Goal: Transaction & Acquisition: Purchase product/service

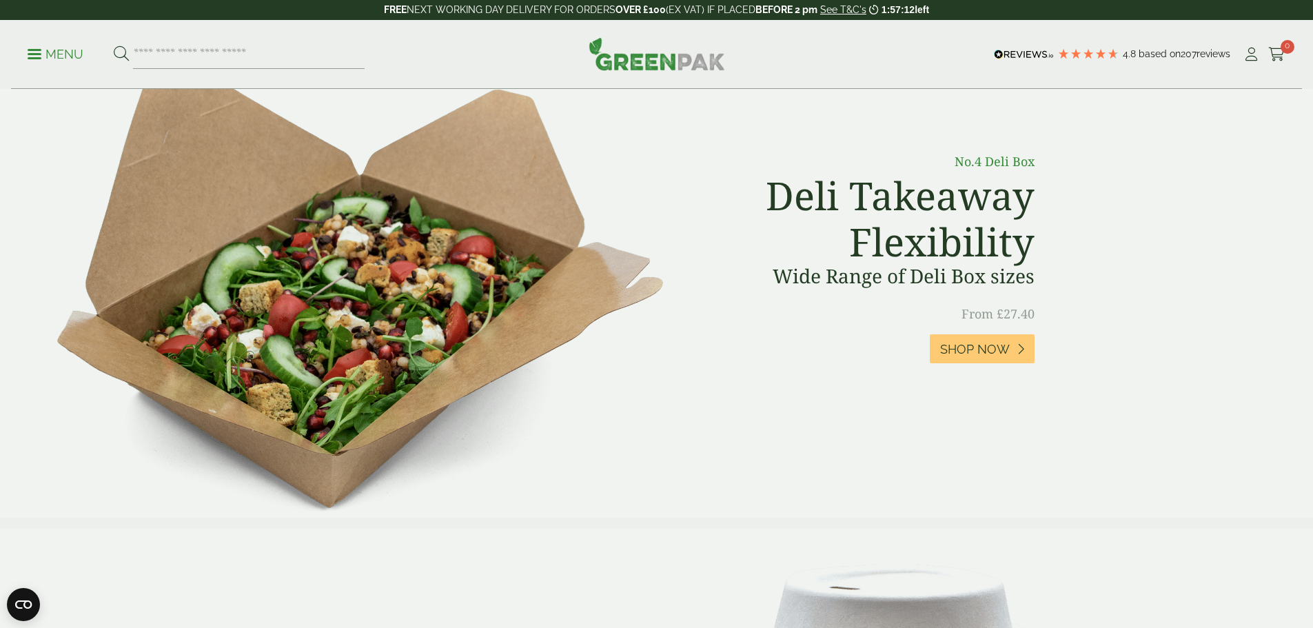
scroll to position [827, 0]
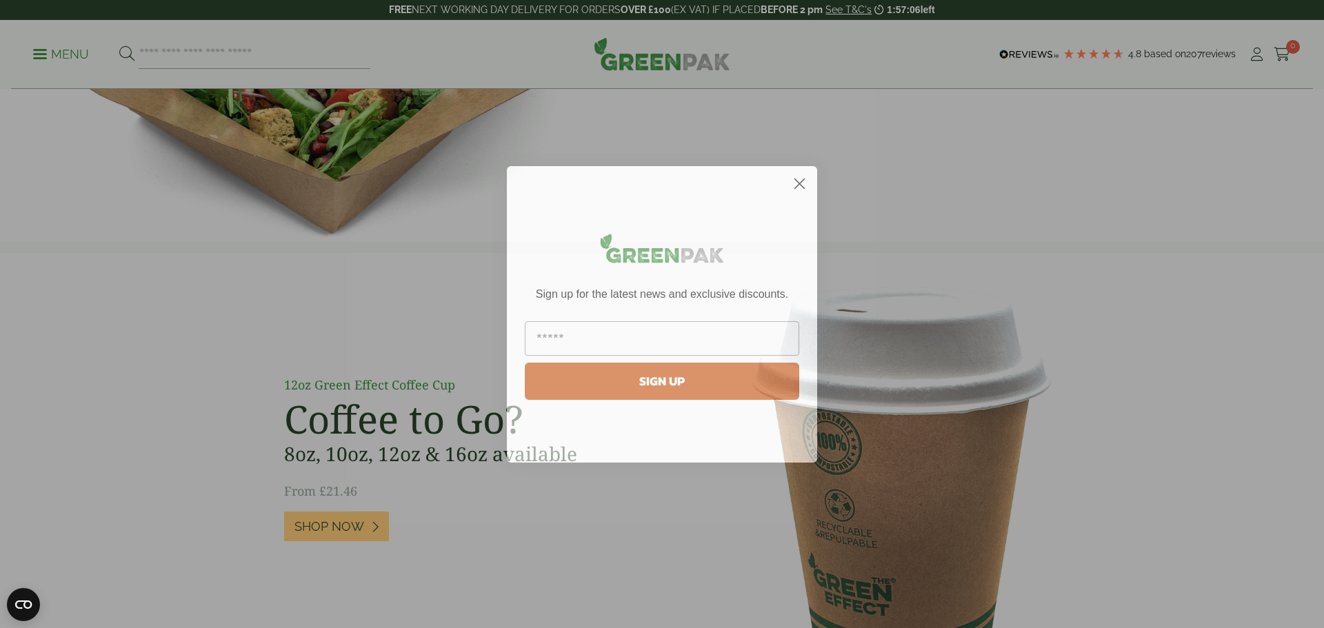
click at [801, 181] on circle "Close dialog" at bounding box center [799, 183] width 23 height 23
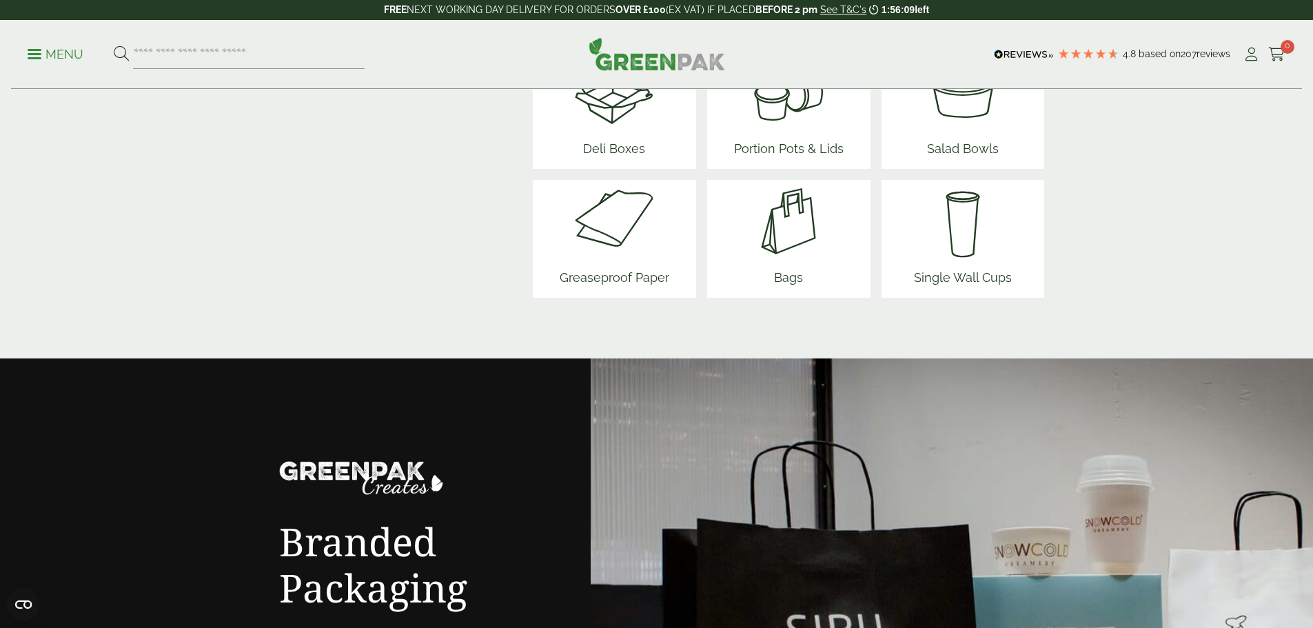
scroll to position [1655, 0]
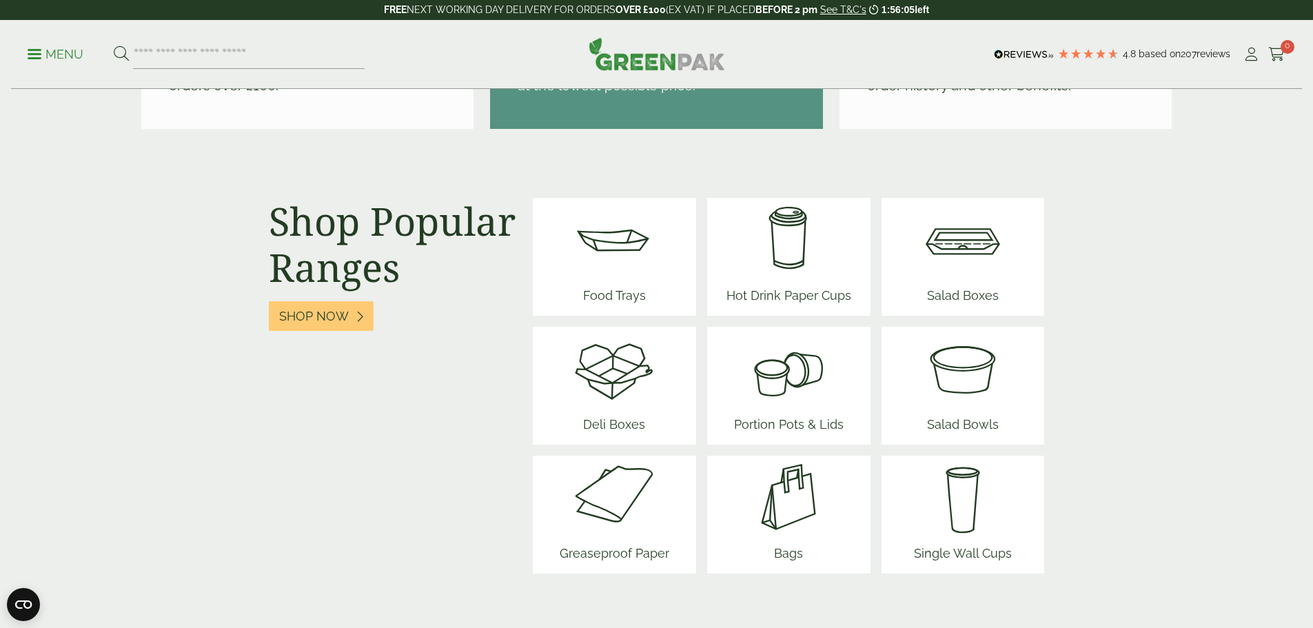
click at [32, 50] on div "Menu 4.8 Based on 207 reviews My Account" at bounding box center [656, 54] width 1291 height 69
click at [46, 52] on p "Menu" at bounding box center [56, 54] width 56 height 17
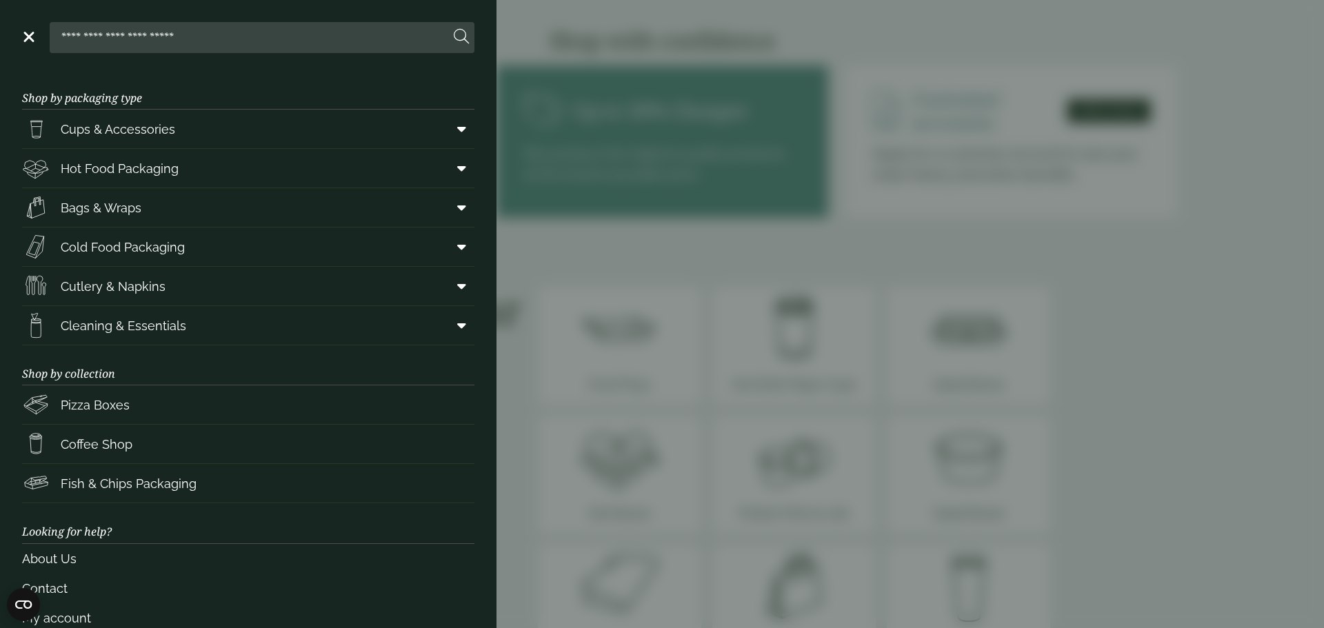
click at [1038, 359] on aside "Close Shop by packaging type Cups & Accessories Hot Drink Paper Cups Smoothie C…" at bounding box center [662, 314] width 1324 height 628
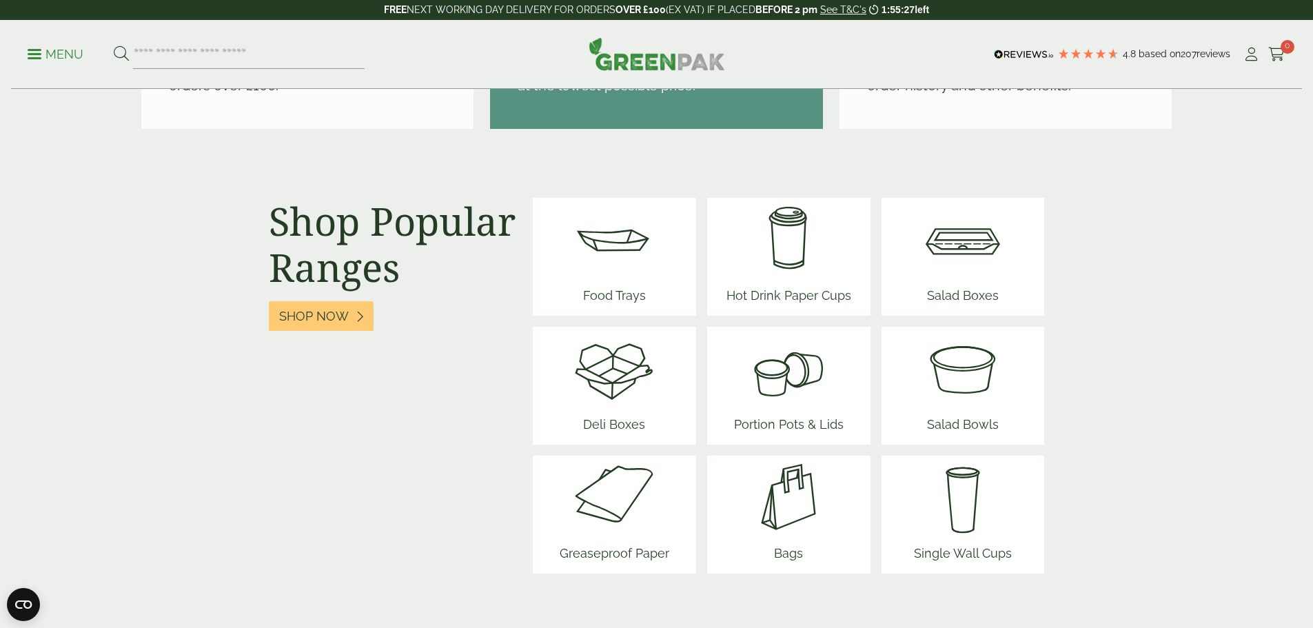
click at [602, 246] on img at bounding box center [614, 239] width 83 height 83
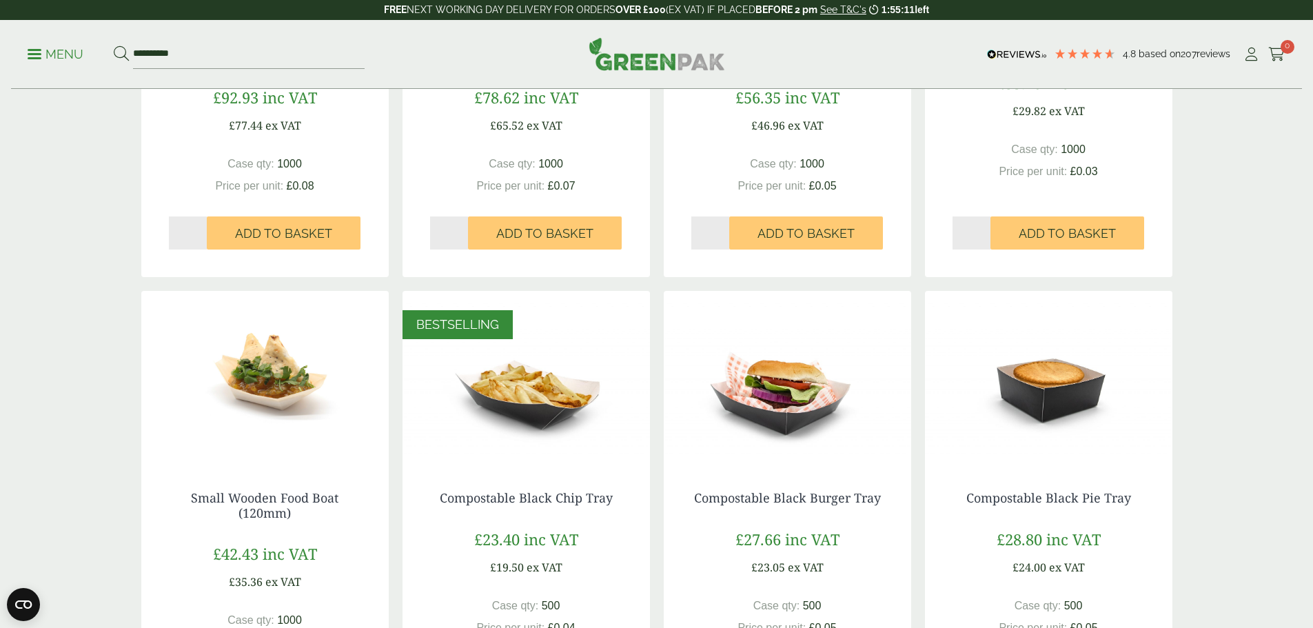
scroll to position [621, 0]
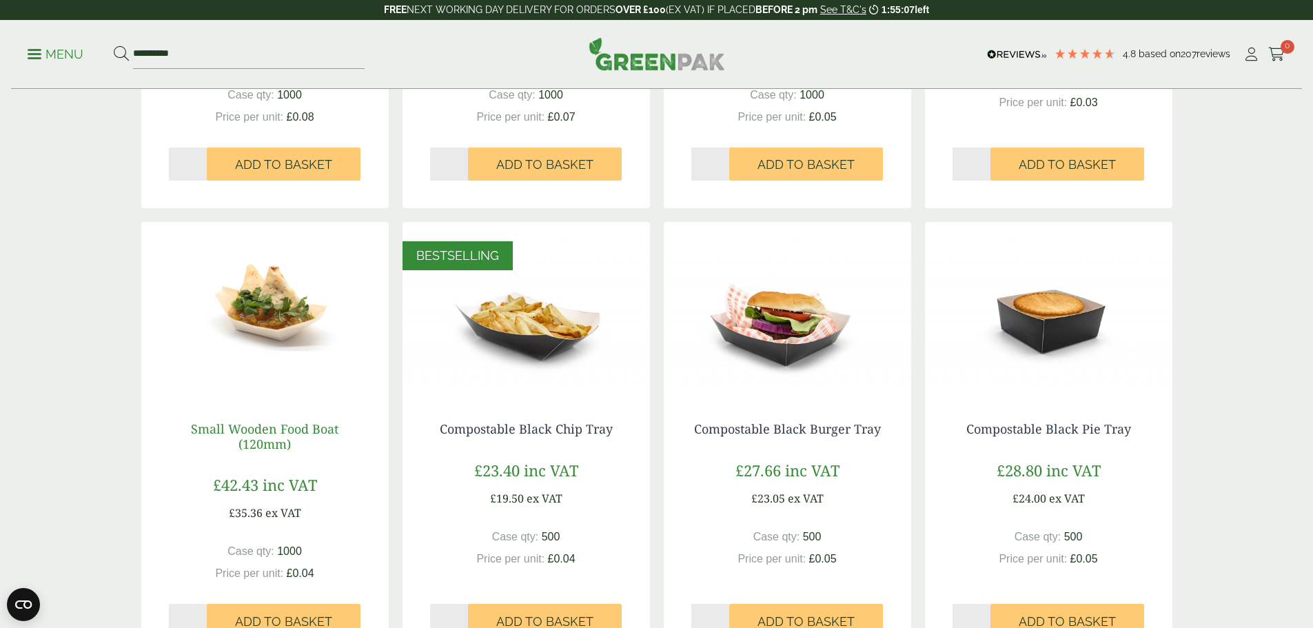
click at [276, 434] on link "Small Wooden Food Boat (120mm)" at bounding box center [265, 437] width 148 height 32
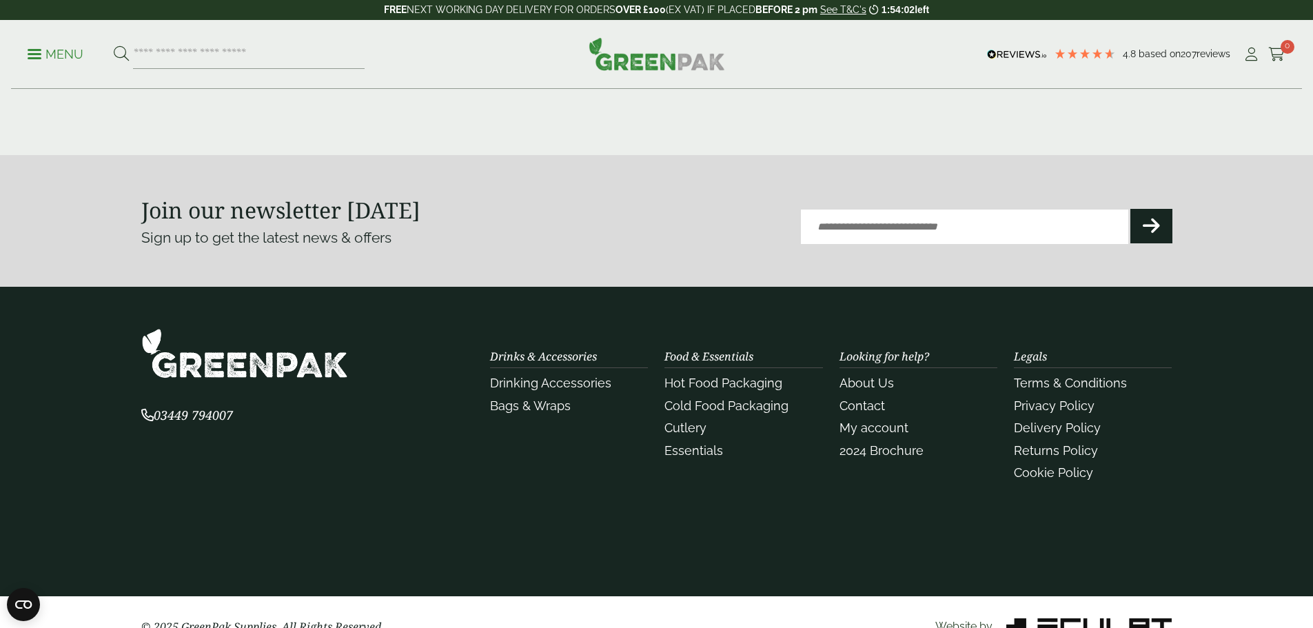
scroll to position [1684, 0]
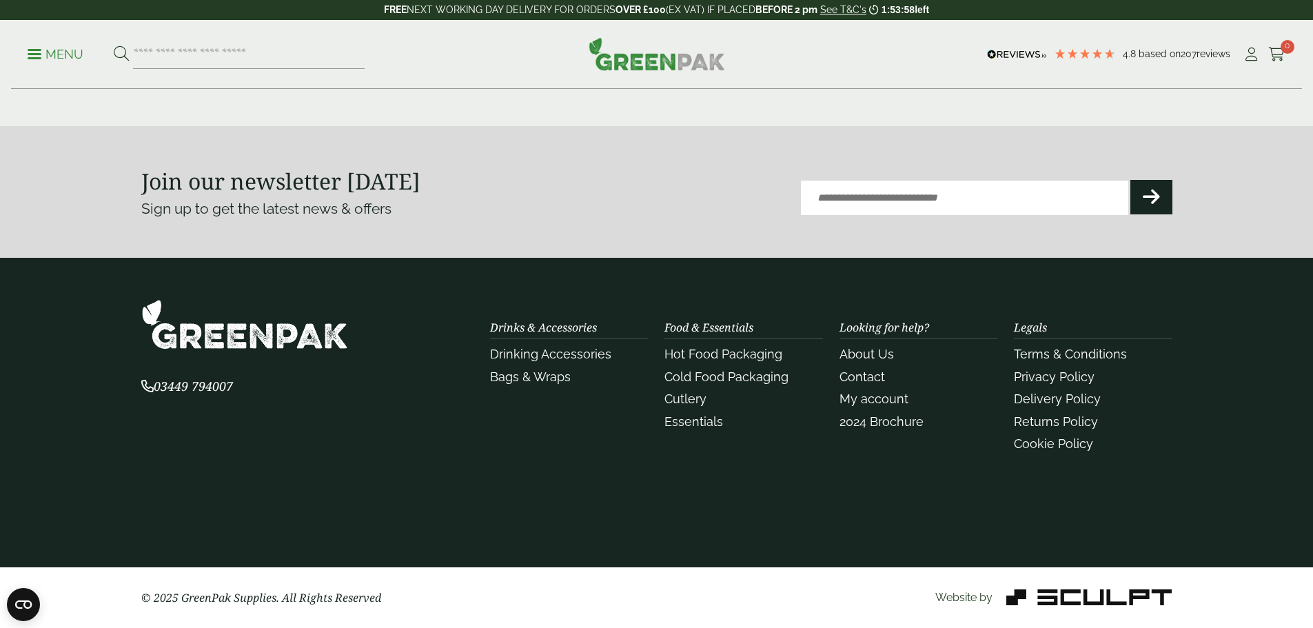
click at [1136, 601] on img at bounding box center [1089, 598] width 165 height 16
click at [1069, 592] on img at bounding box center [1089, 598] width 165 height 16
